Goal: Contribute content

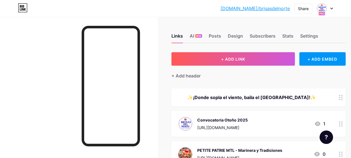
scroll to position [36, 0]
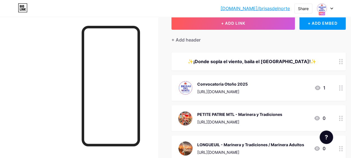
click at [332, 8] on icon at bounding box center [331, 9] width 3 height 2
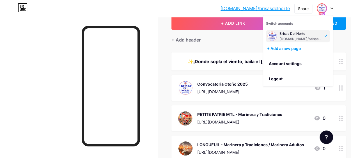
click at [332, 8] on icon at bounding box center [331, 9] width 3 height 2
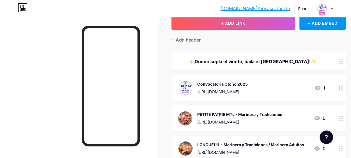
drag, startPoint x: 257, startPoint y: 10, endPoint x: 212, endPoint y: 7, distance: 44.5
click at [212, 7] on div "[DOMAIN_NAME]/brisas... [DOMAIN_NAME]/brisasdelnorte Share Switch accounts [GEO…" at bounding box center [175, 8] width 351 height 10
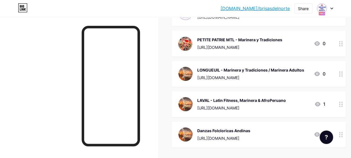
scroll to position [120, 0]
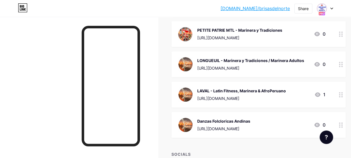
click at [323, 92] on div "1" at bounding box center [319, 94] width 11 height 7
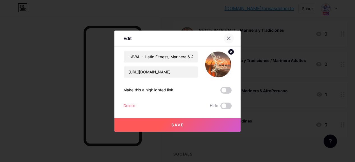
click at [230, 37] on icon at bounding box center [229, 38] width 4 height 4
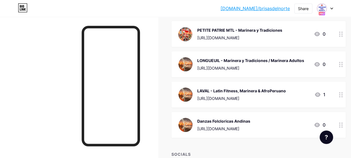
click at [343, 95] on icon at bounding box center [341, 94] width 4 height 5
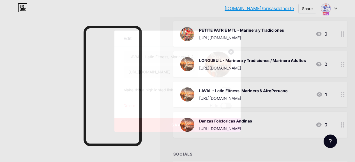
click at [228, 37] on icon at bounding box center [229, 38] width 3 height 3
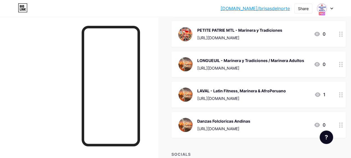
click at [320, 93] on icon at bounding box center [318, 94] width 6 height 4
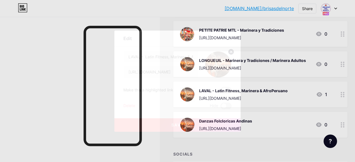
click at [231, 51] on circle at bounding box center [231, 52] width 6 height 6
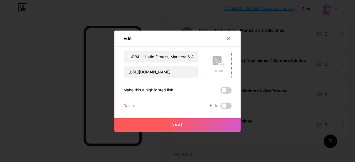
click at [222, 65] on rect at bounding box center [221, 64] width 4 height 3
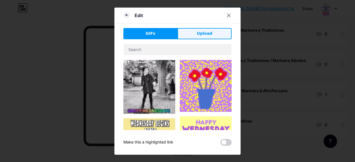
click at [190, 33] on button "Upload" at bounding box center [205, 33] width 54 height 11
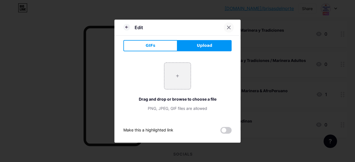
click at [227, 28] on icon at bounding box center [229, 27] width 4 height 4
